Goal: Use online tool/utility: Utilize a website feature to perform a specific function

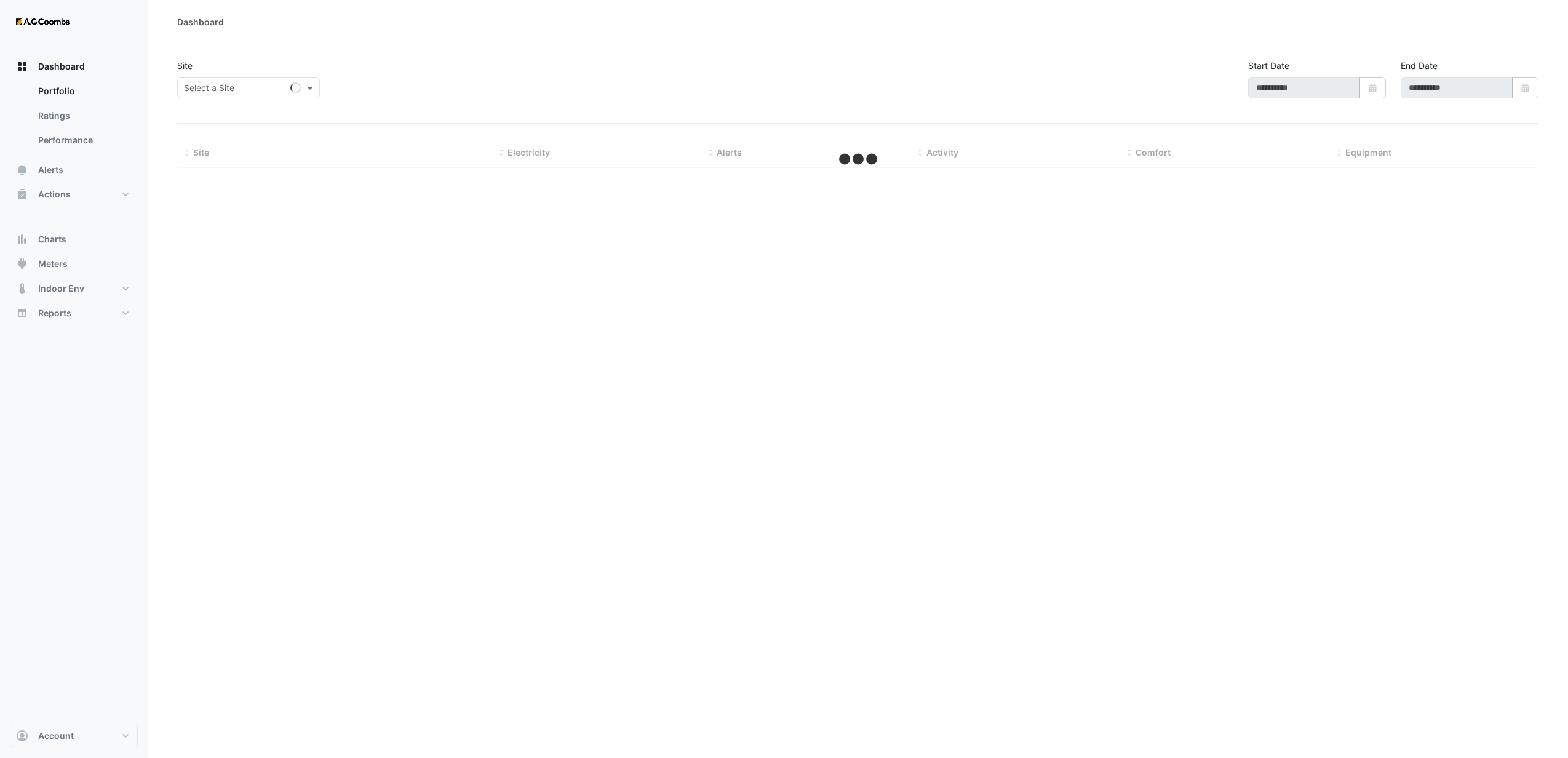
type input "**********"
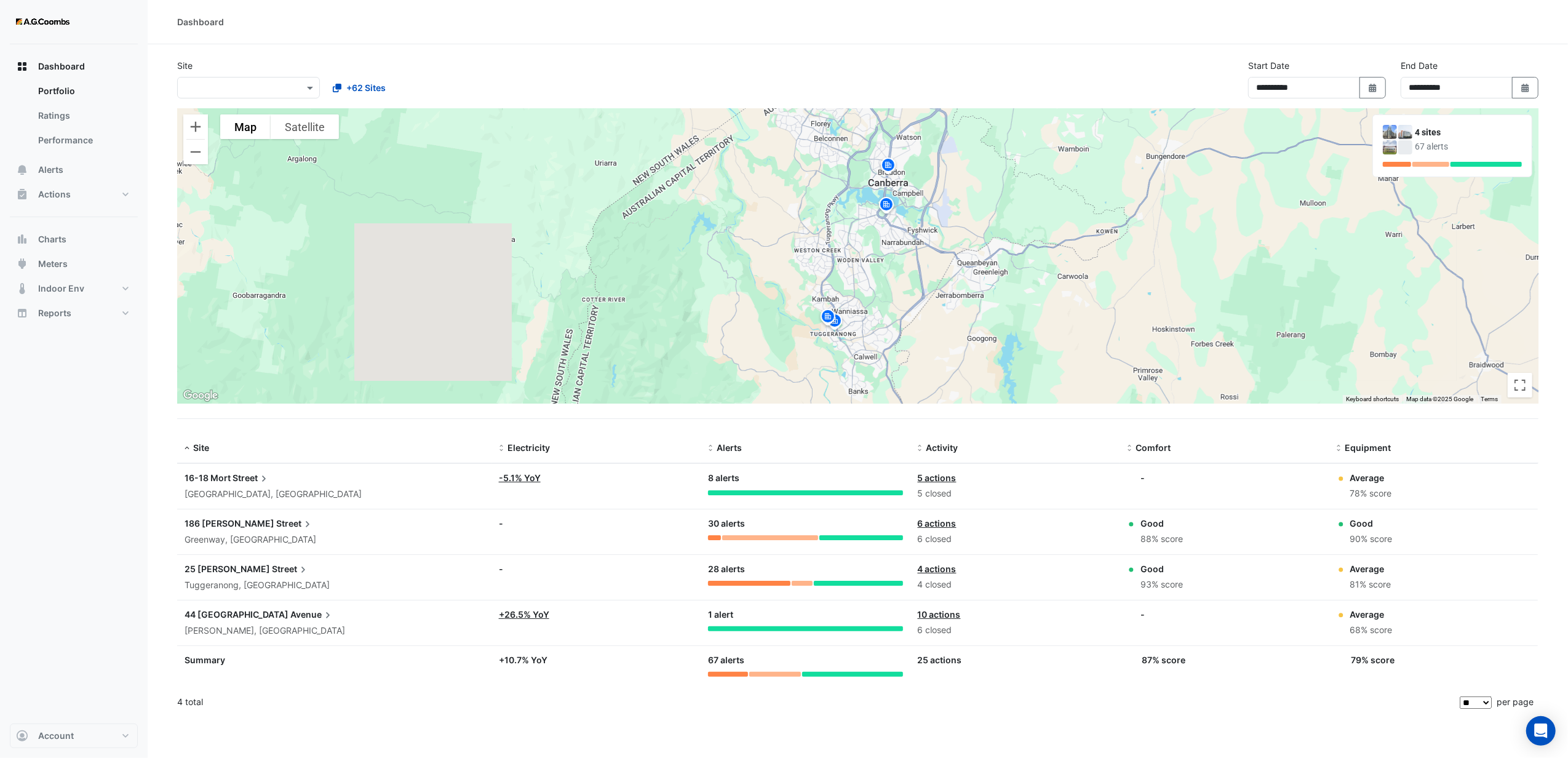
click at [191, 90] on input "text" at bounding box center [236, 89] width 104 height 13
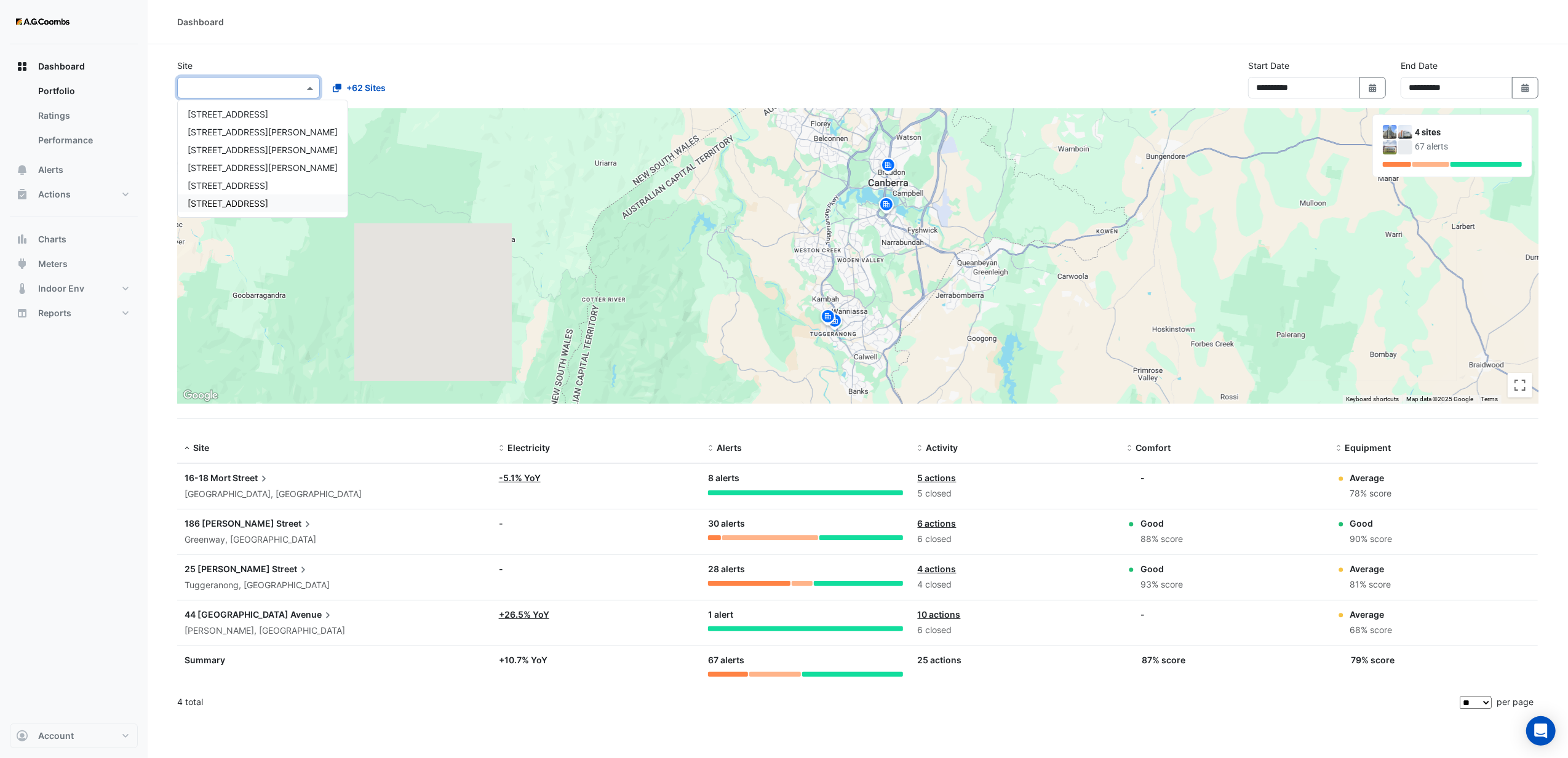
click at [217, 190] on span "[STREET_ADDRESS]" at bounding box center [228, 185] width 81 height 11
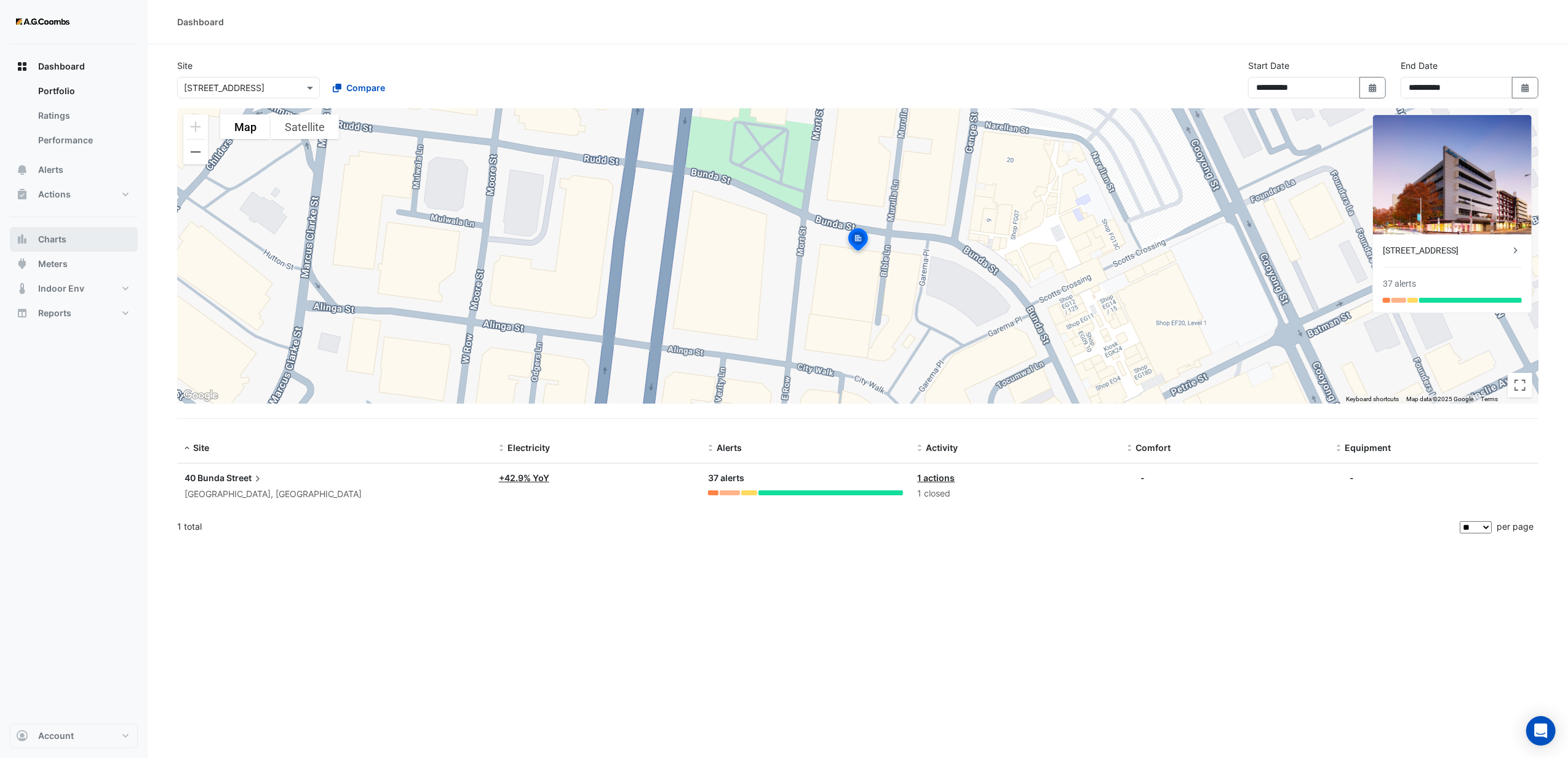
click at [55, 235] on span "Charts" at bounding box center [52, 239] width 28 height 12
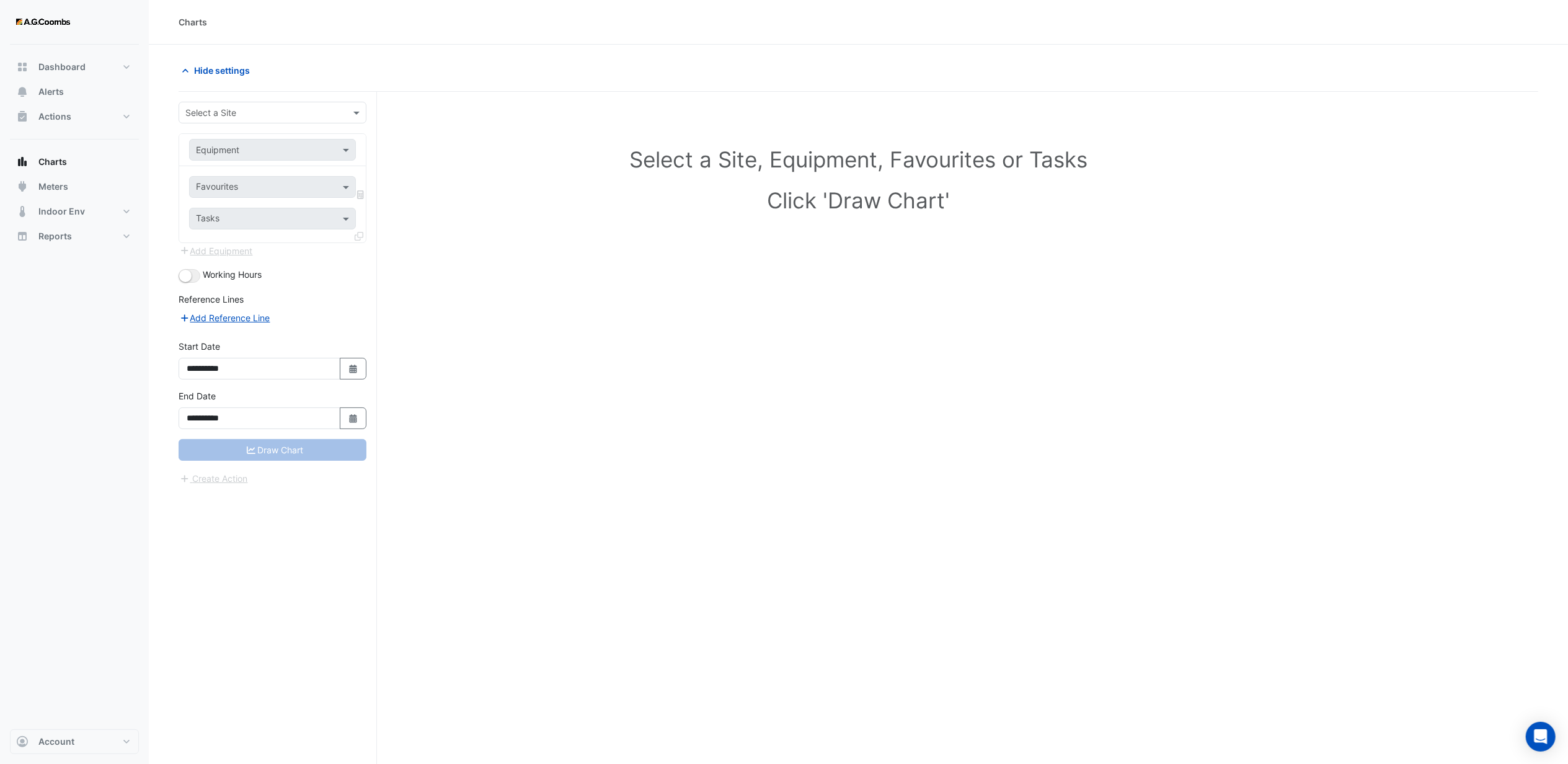
click at [229, 110] on input "text" at bounding box center [260, 114] width 149 height 13
click at [214, 216] on span "[STREET_ADDRESS]" at bounding box center [229, 211] width 81 height 11
click at [233, 149] on input "text" at bounding box center [260, 151] width 128 height 13
type input "**"
click at [238, 211] on div "HWB-01" at bounding box center [272, 213] width 165 height 18
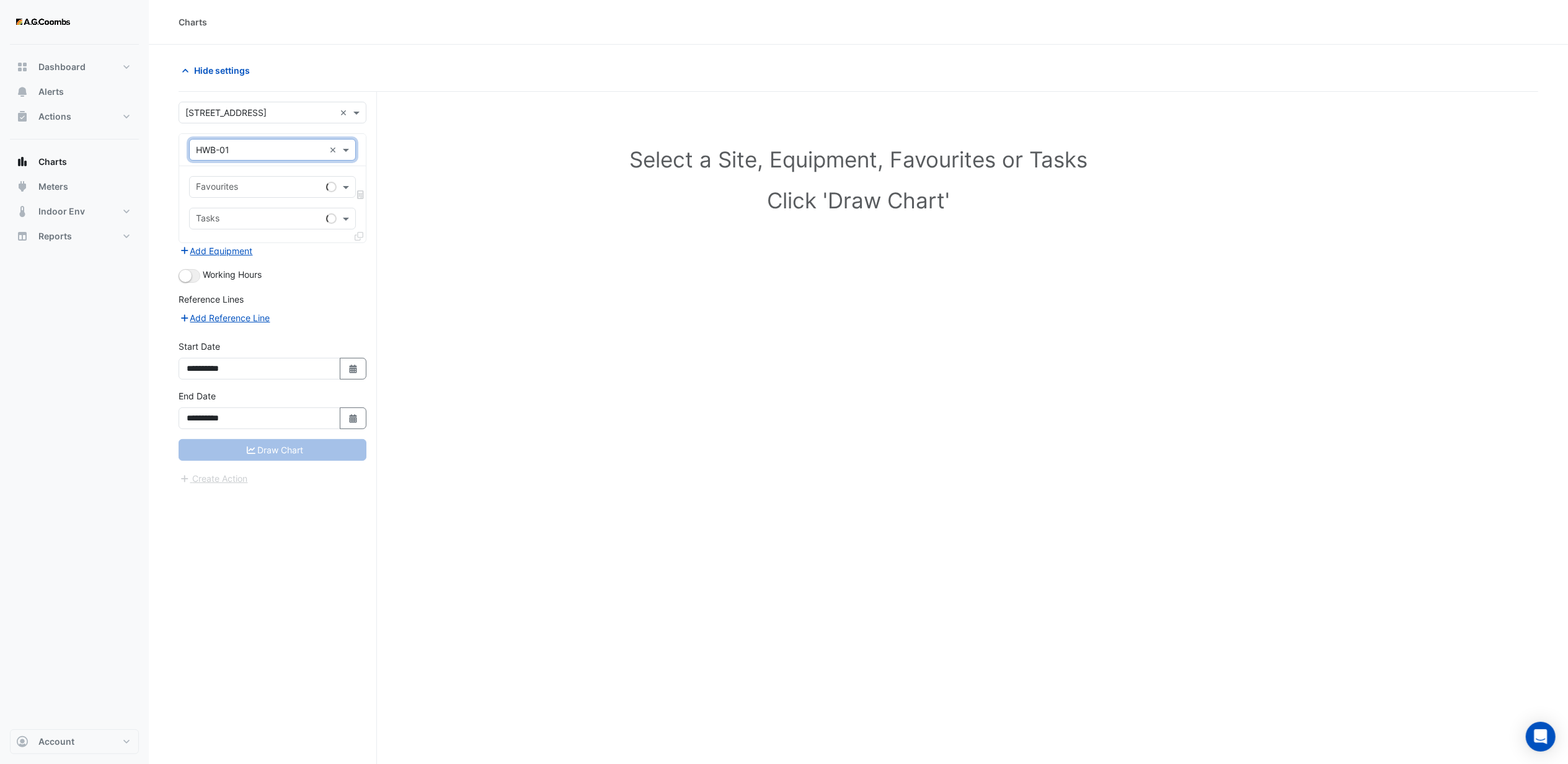
click at [239, 186] on input "text" at bounding box center [258, 188] width 125 height 13
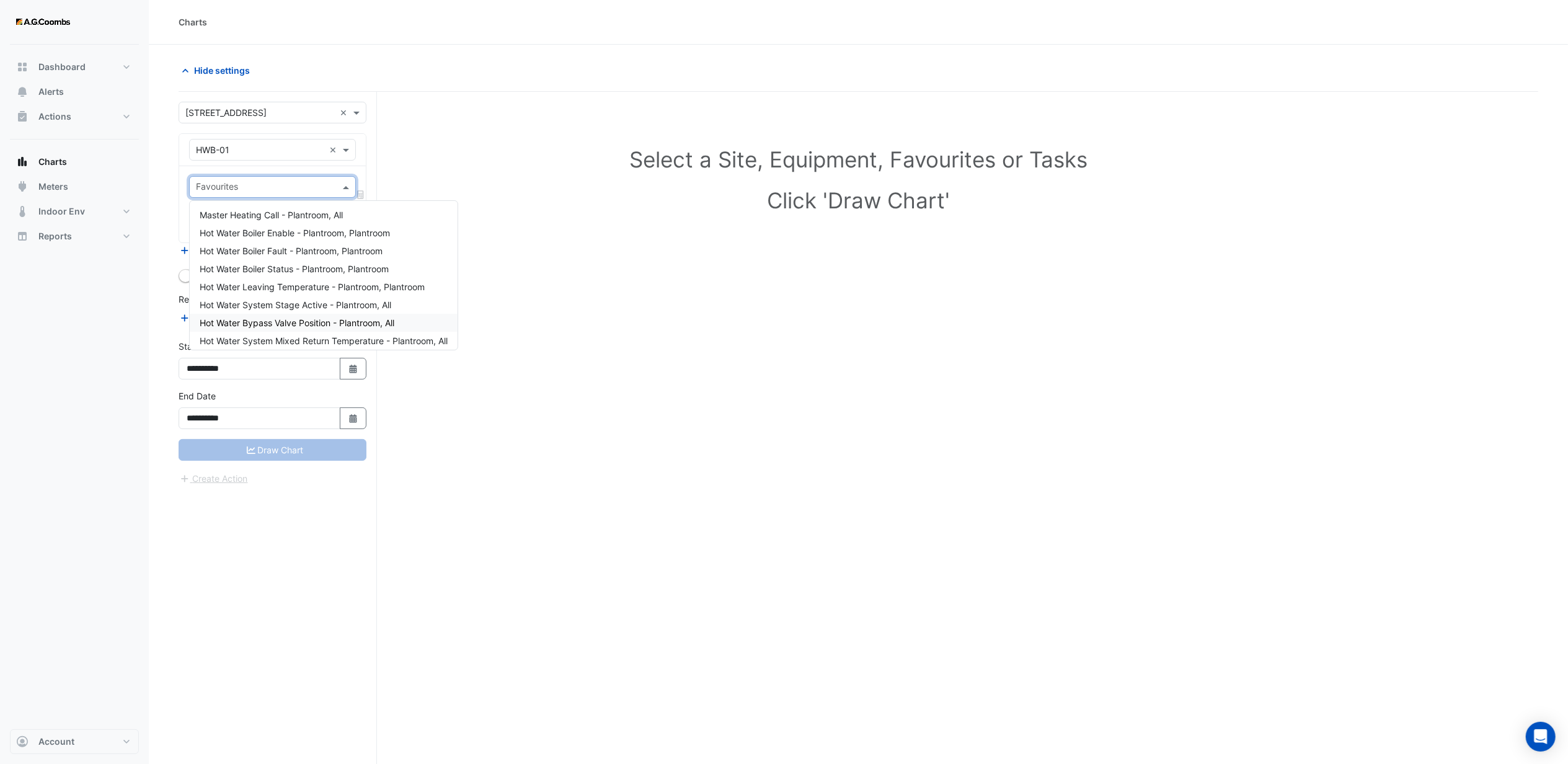
scroll to position [41, 0]
click at [281, 298] on span "Hot Water System Mixed Return Temperature - Plantroom, All" at bounding box center [323, 300] width 248 height 11
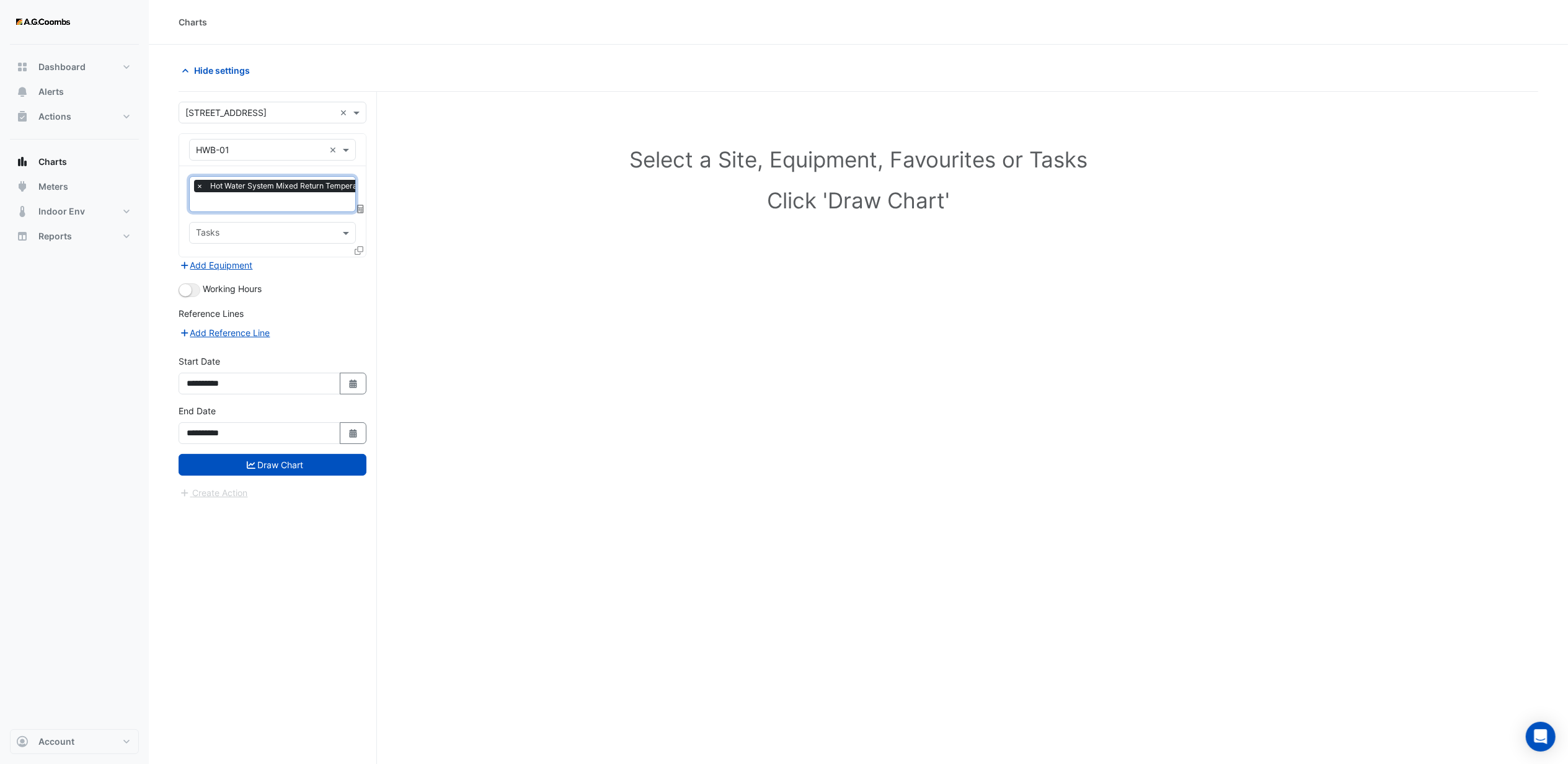
click at [256, 209] on div at bounding box center [314, 203] width 240 height 16
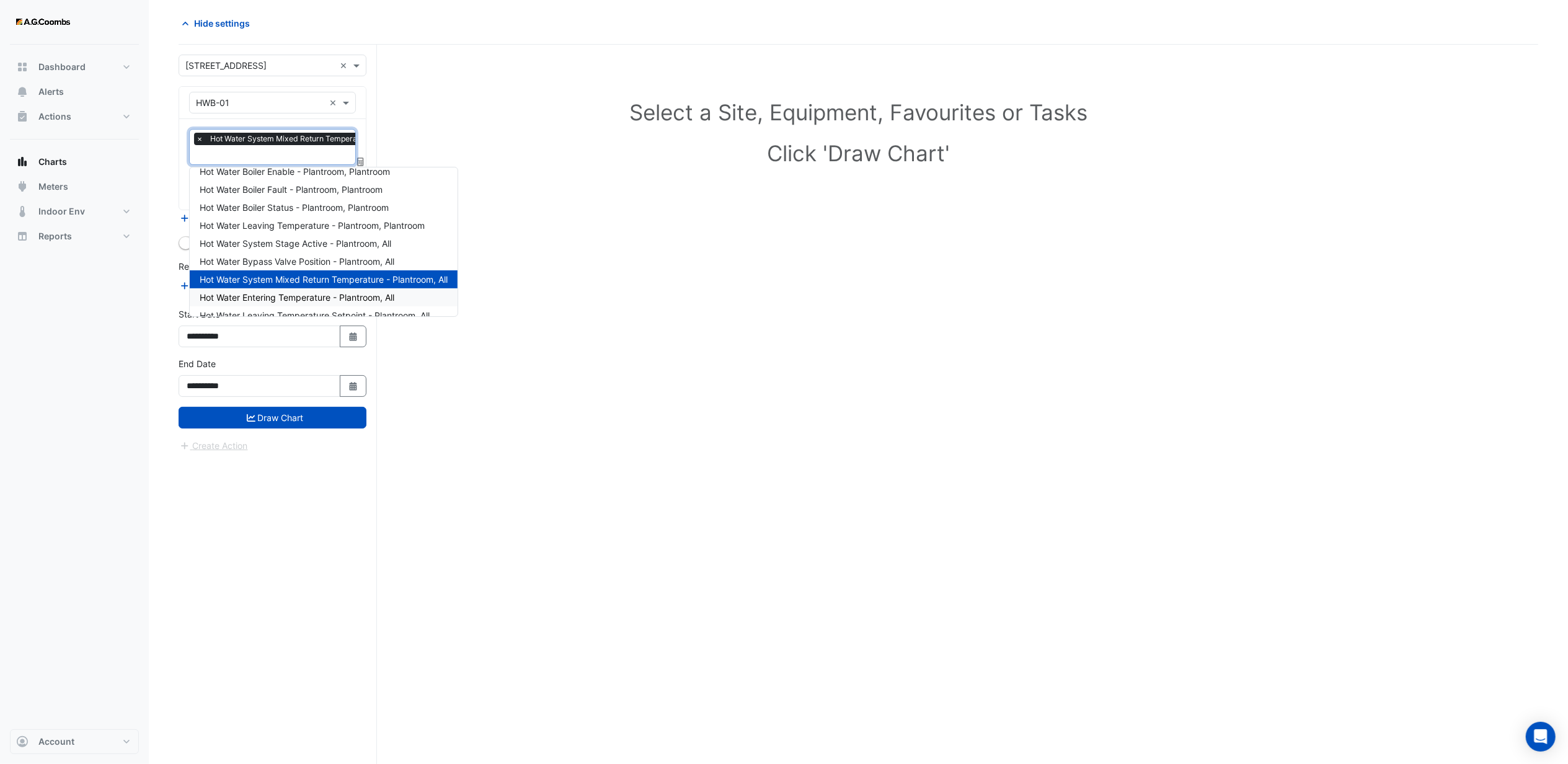
scroll to position [41, 0]
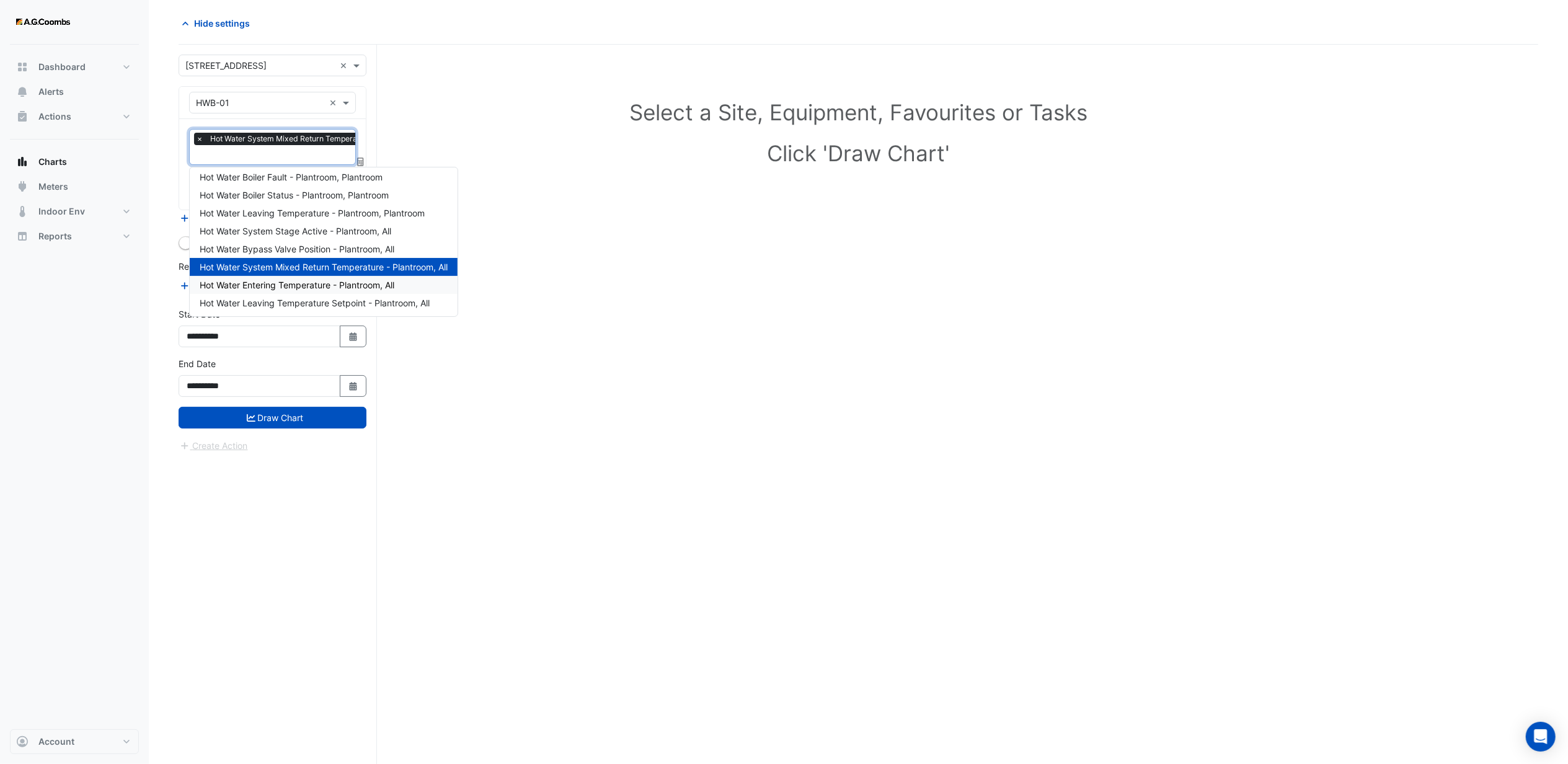
click at [287, 285] on span "Hot Water Entering Temperature - Plantroom, All" at bounding box center [297, 285] width 195 height 11
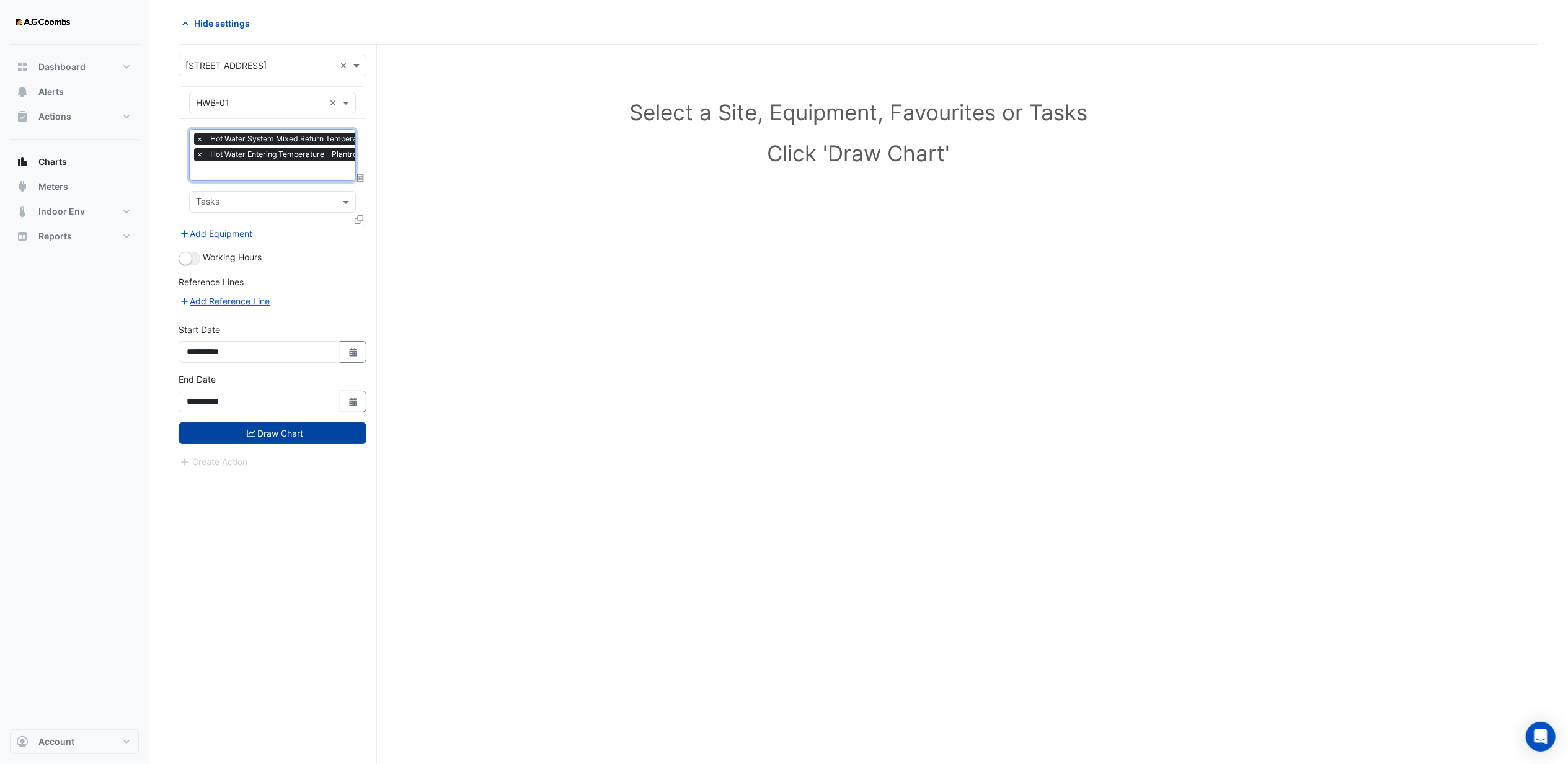
click at [282, 434] on button "Draw Chart" at bounding box center [273, 433] width 188 height 22
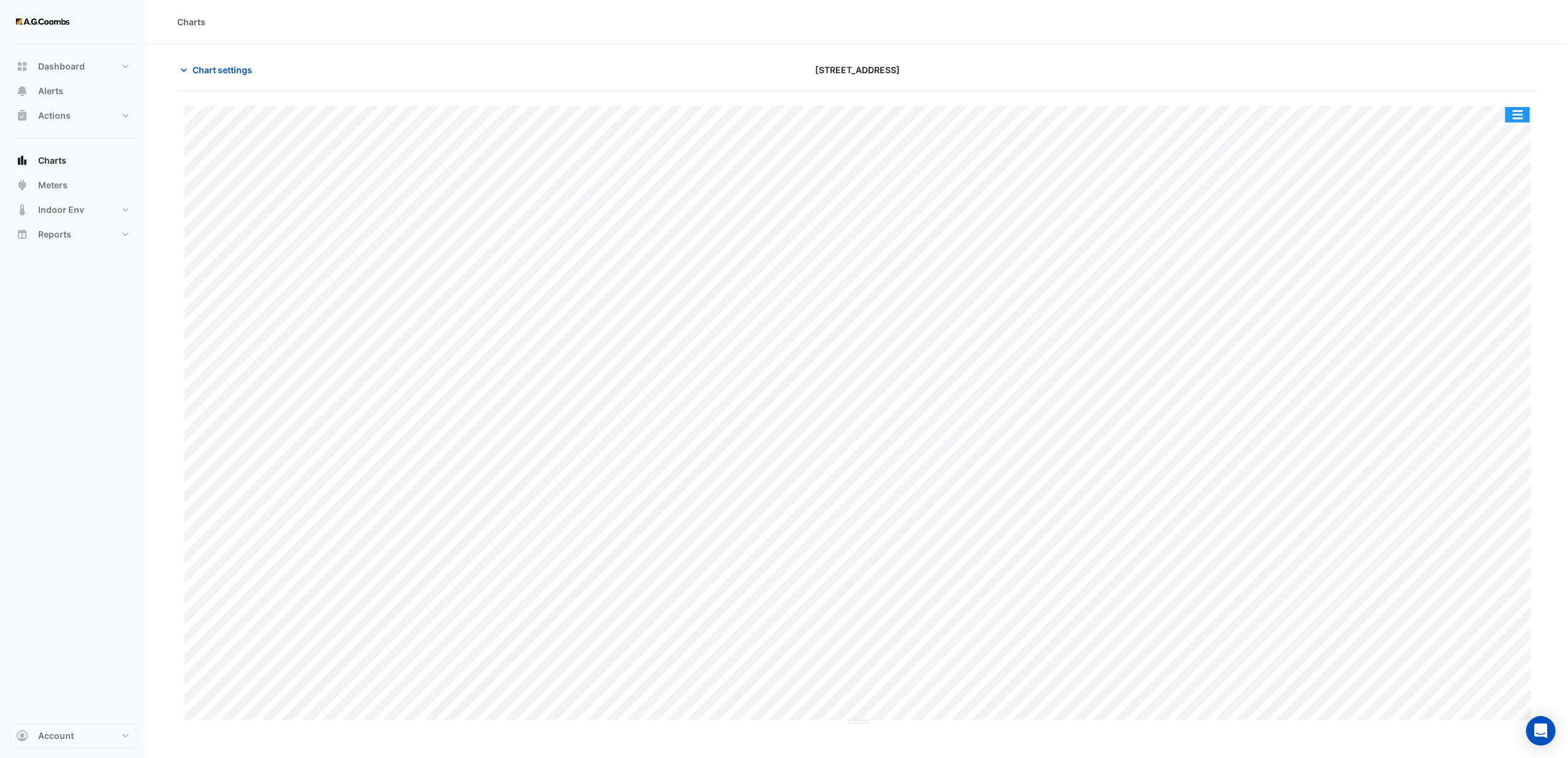
click at [1521, 112] on button "button" at bounding box center [1518, 114] width 25 height 16
click at [1470, 277] on div "Export CSV - Pivot" at bounding box center [1493, 284] width 74 height 30
